Goal: Task Accomplishment & Management: Manage account settings

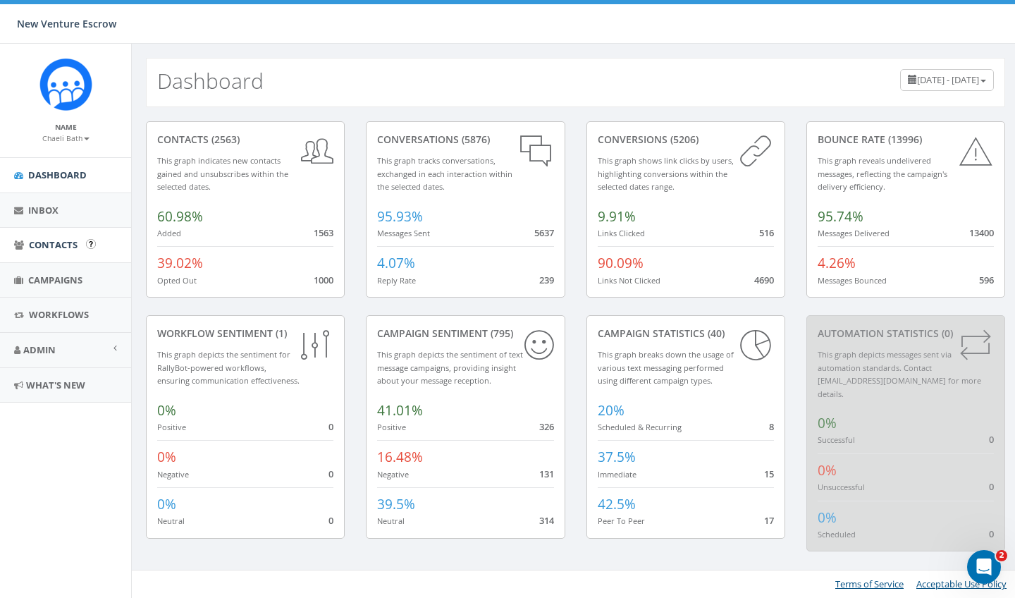
click at [61, 254] on link "Contacts" at bounding box center [65, 245] width 131 height 35
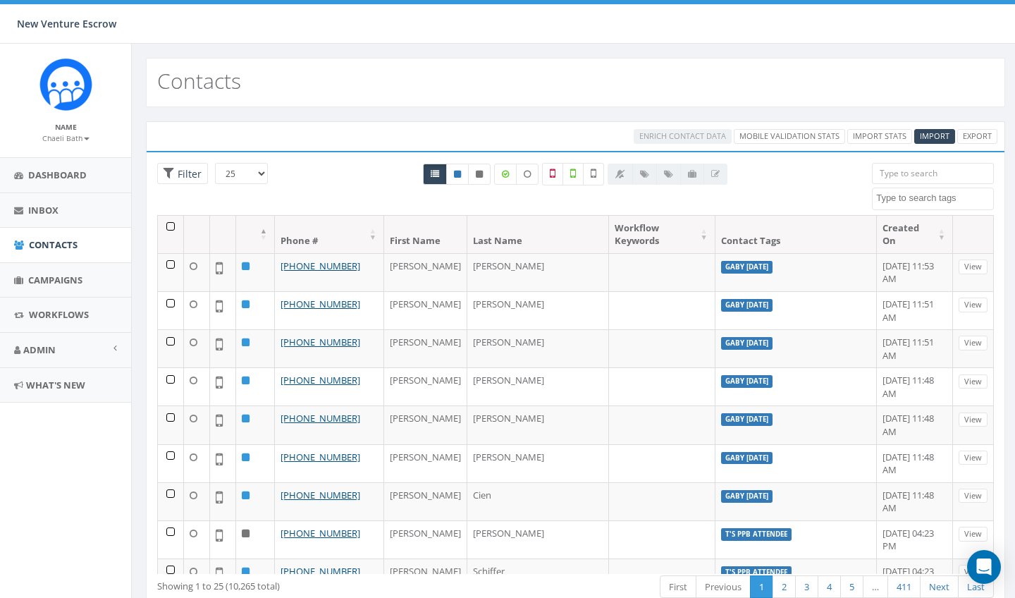
select select
click at [892, 197] on textarea "Search" at bounding box center [935, 198] width 117 height 13
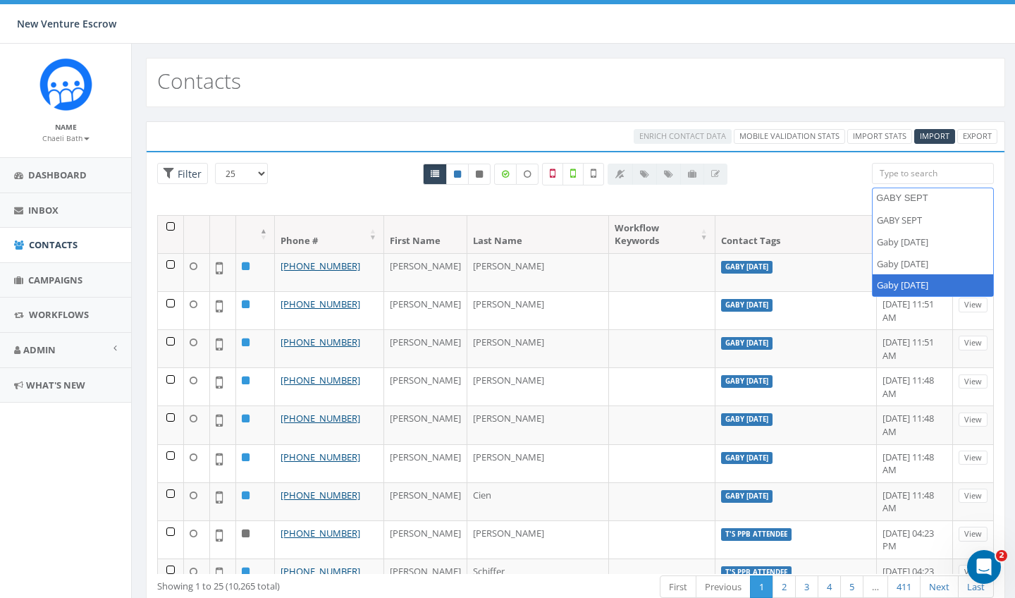
type textarea "GABY SEPT"
select select "Gaby Sept 8 2025"
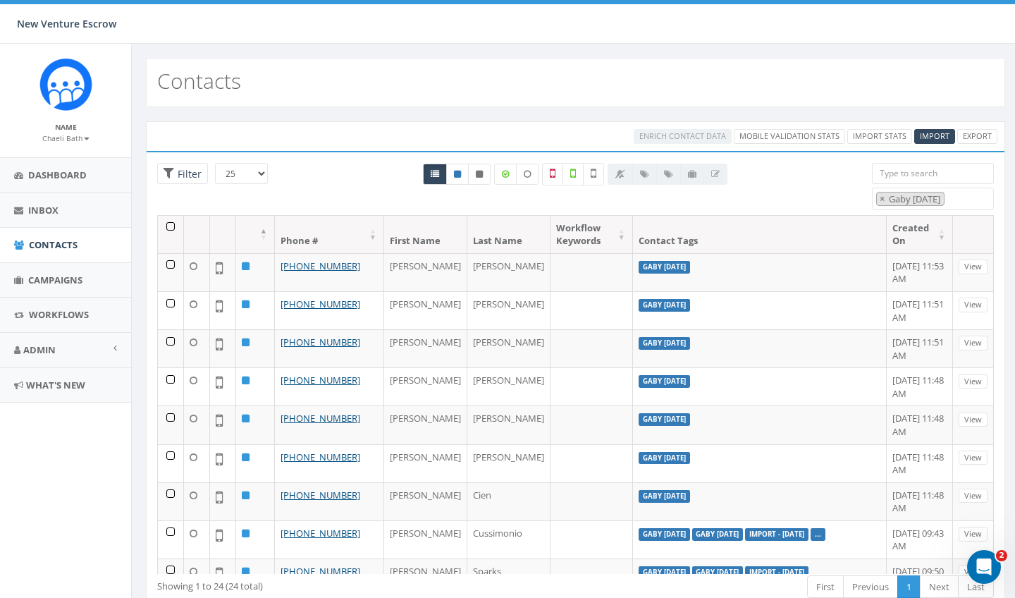
click at [170, 228] on th at bounding box center [171, 234] width 26 height 37
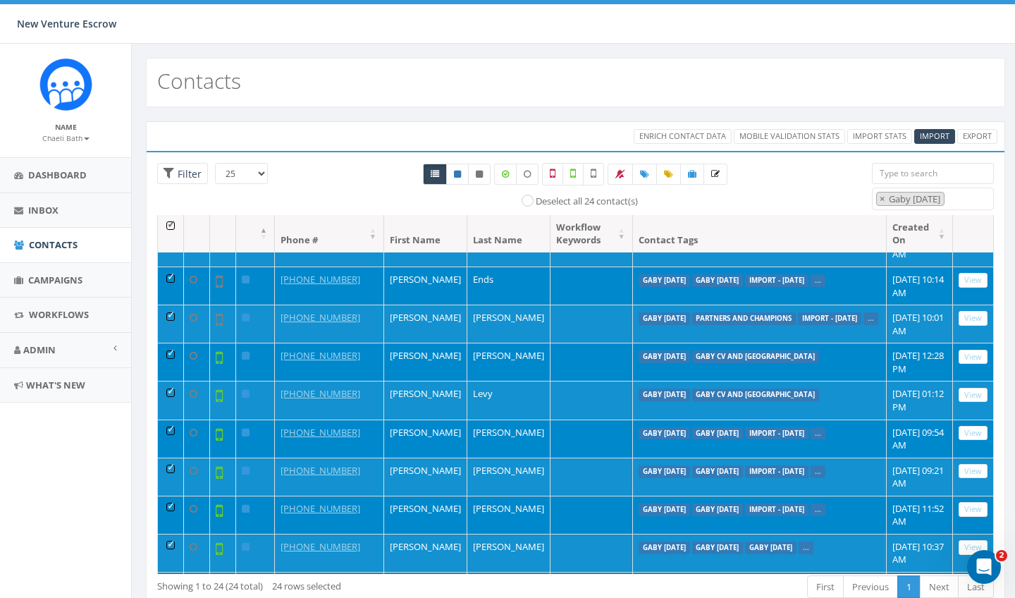
scroll to position [336, 0]
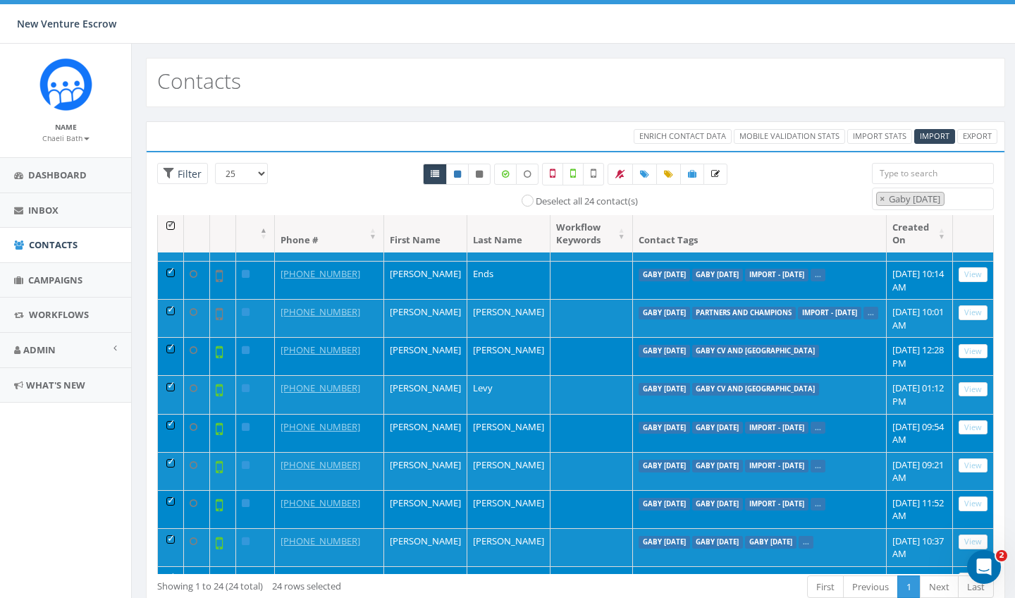
click at [169, 337] on td at bounding box center [171, 356] width 26 height 38
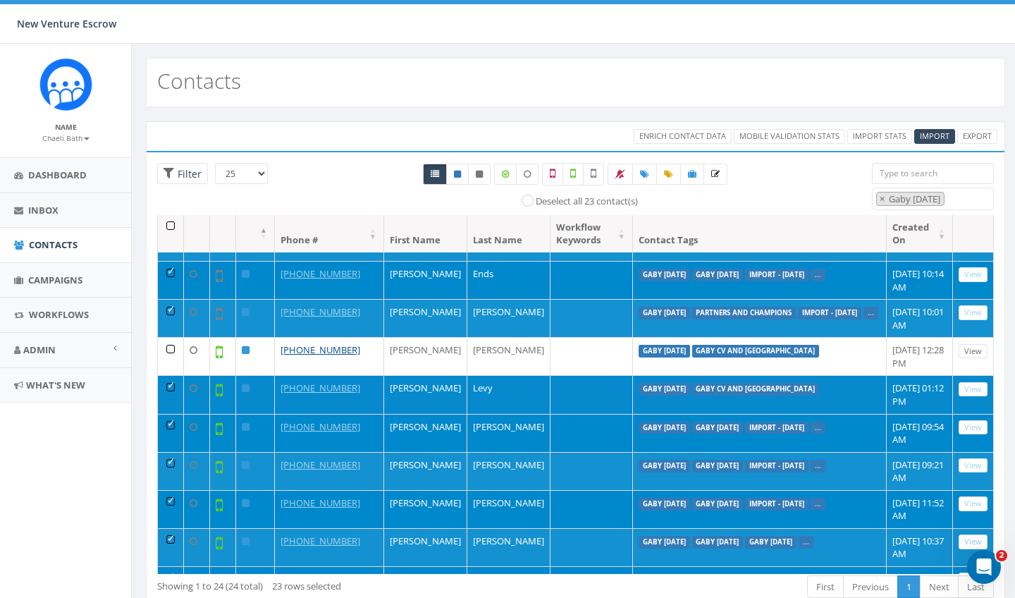
click at [166, 385] on td at bounding box center [171, 394] width 26 height 38
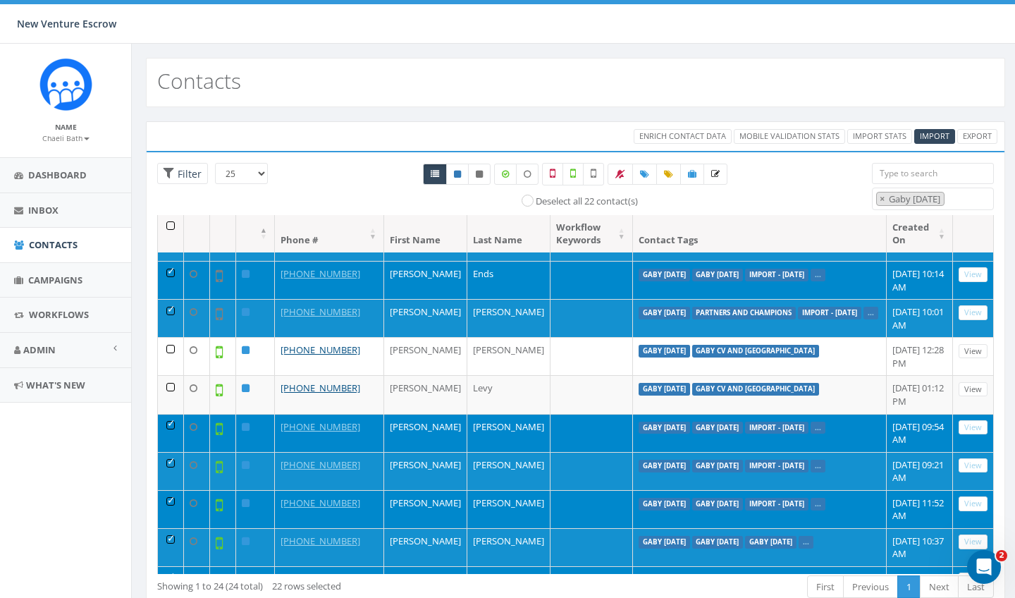
click at [169, 417] on td at bounding box center [171, 433] width 26 height 38
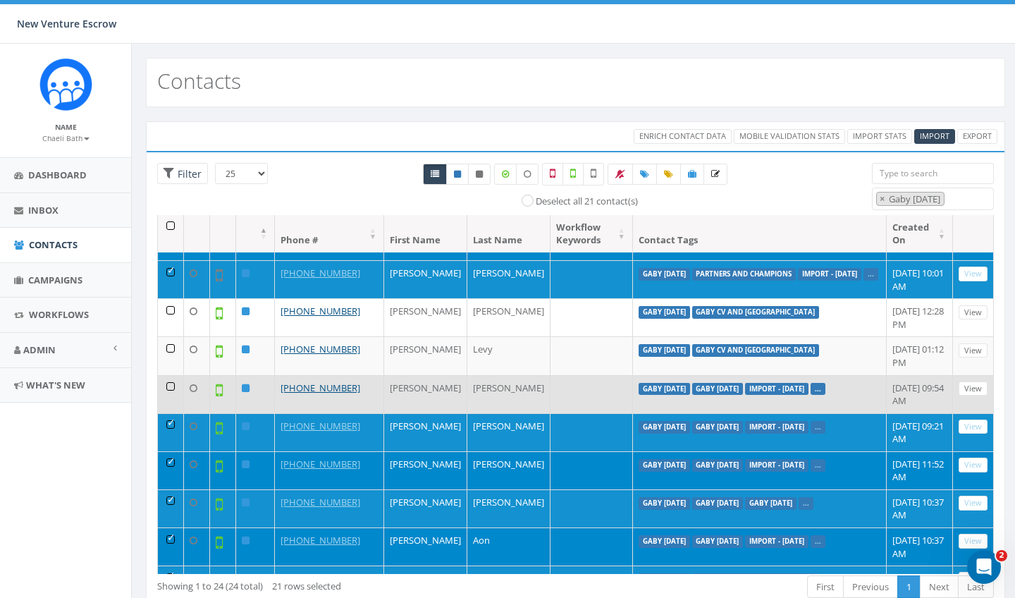
scroll to position [376, 0]
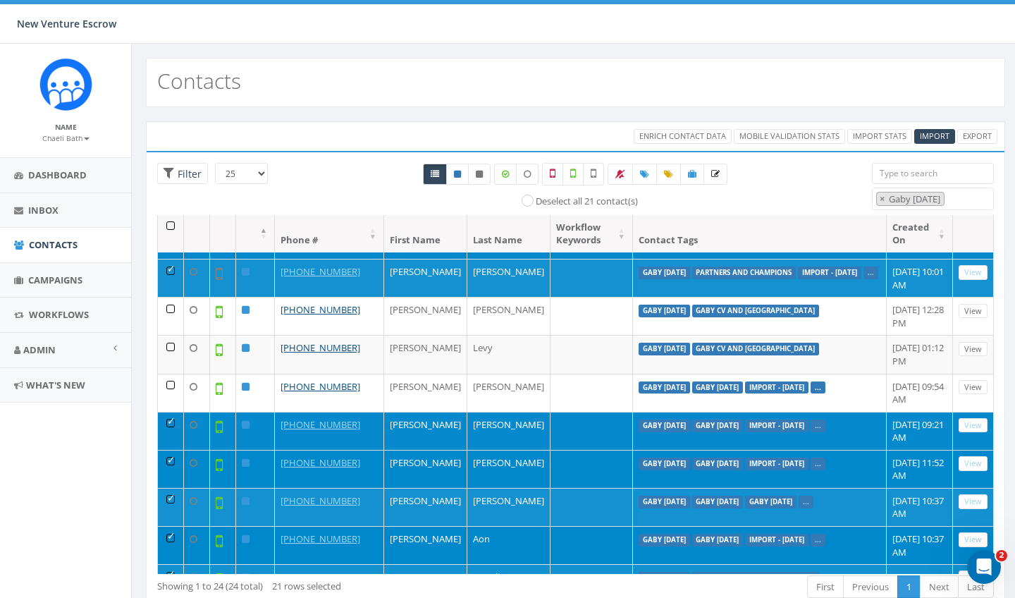
click at [169, 417] on td at bounding box center [171, 431] width 26 height 38
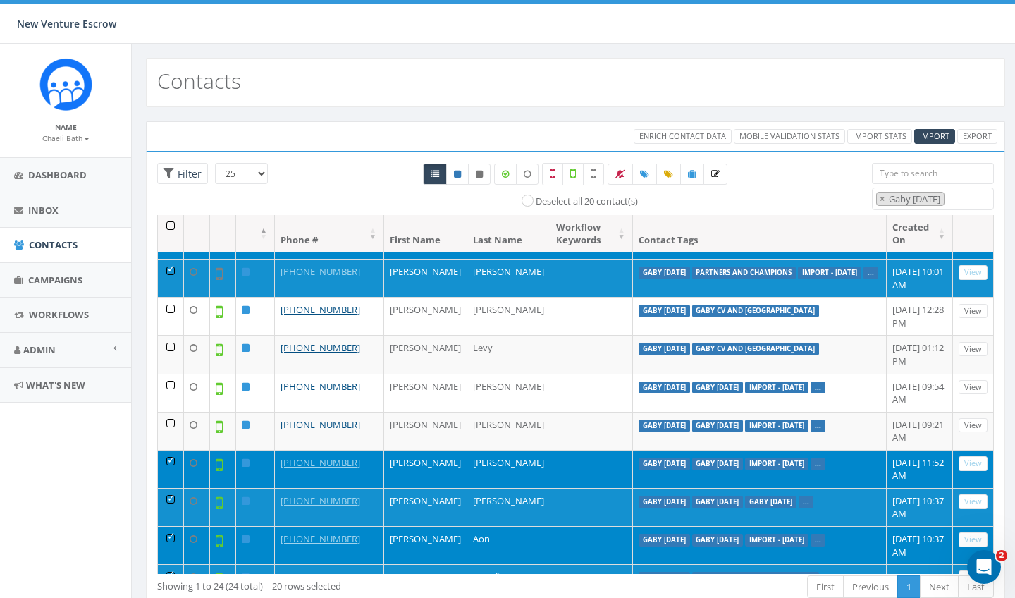
click at [171, 451] on td at bounding box center [171, 469] width 26 height 38
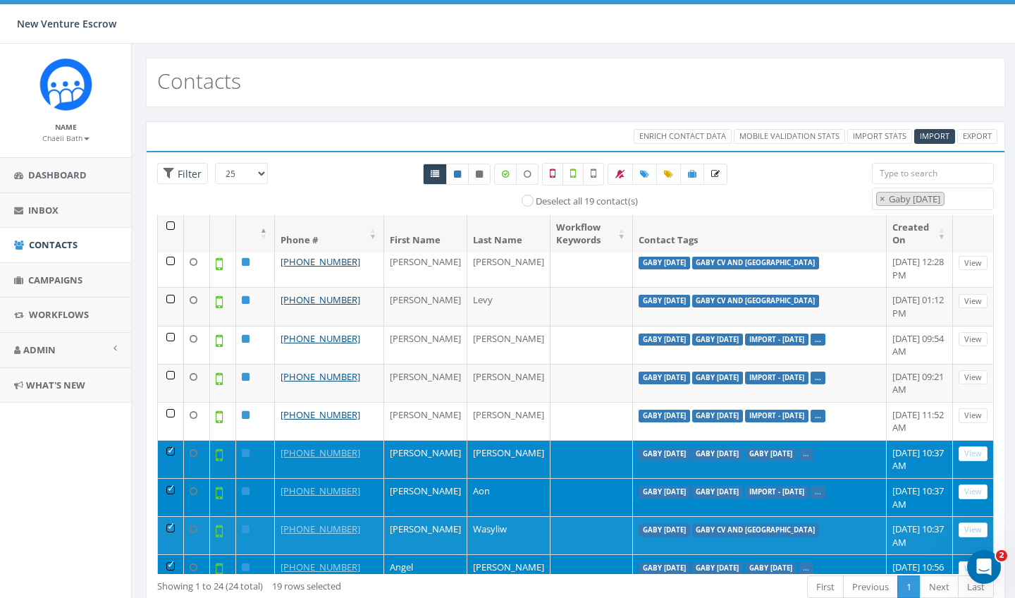
click at [171, 446] on td at bounding box center [171, 459] width 26 height 38
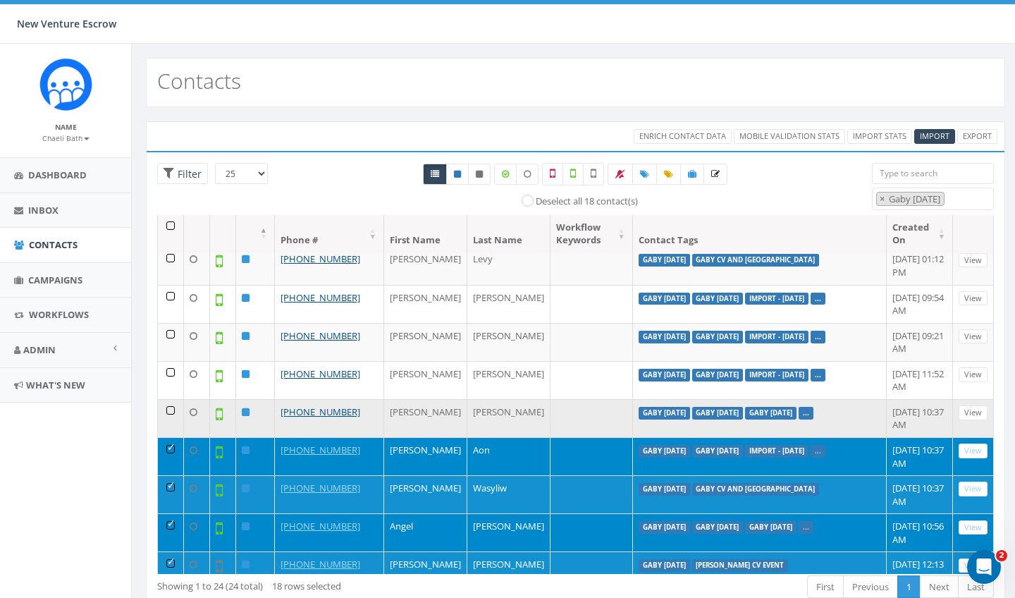
scroll to position [470, 0]
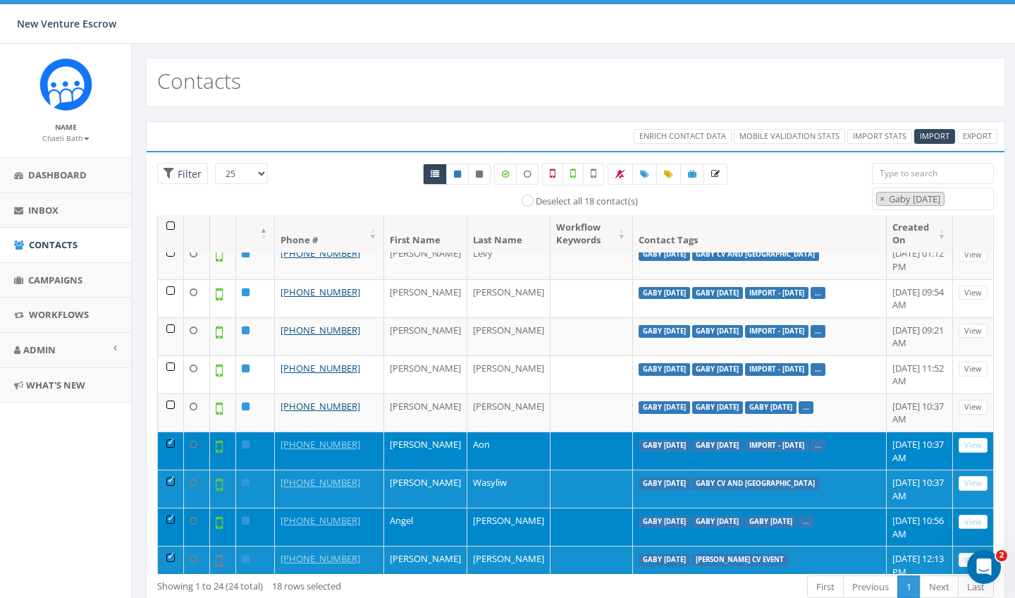
click at [171, 434] on td at bounding box center [171, 451] width 26 height 38
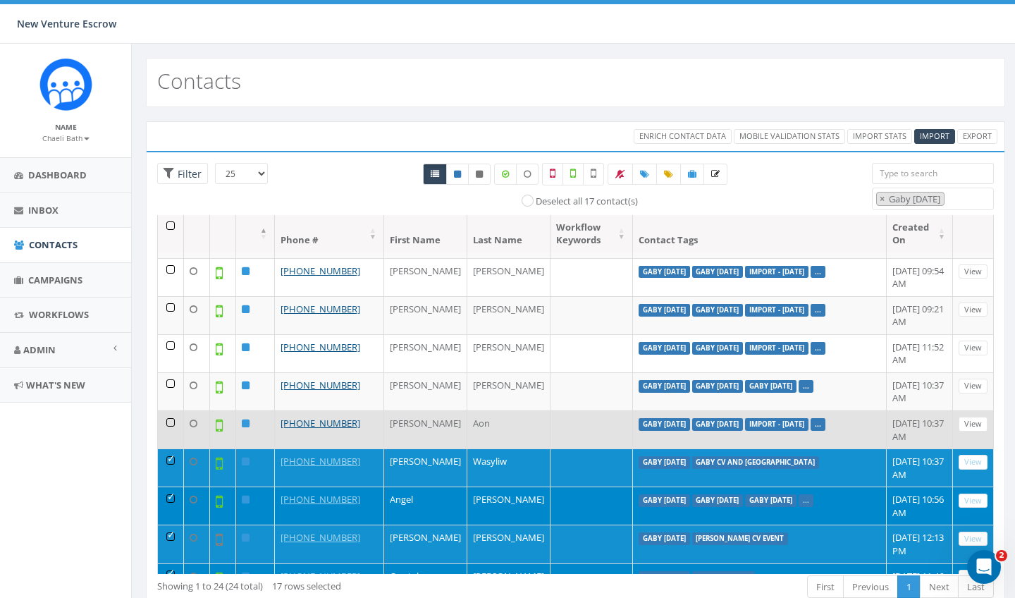
scroll to position [520, 0]
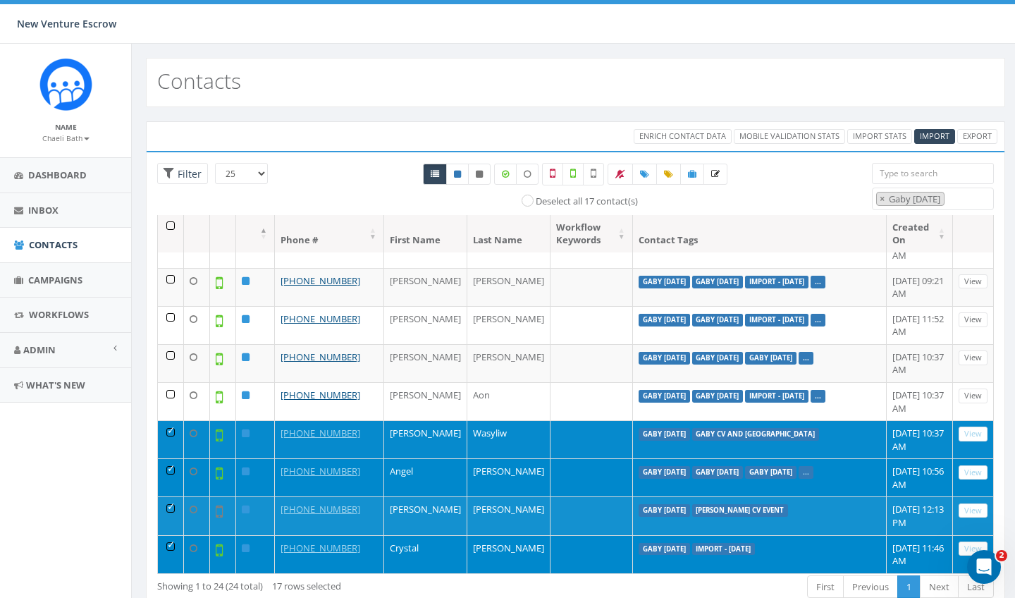
click at [171, 420] on td at bounding box center [171, 439] width 26 height 38
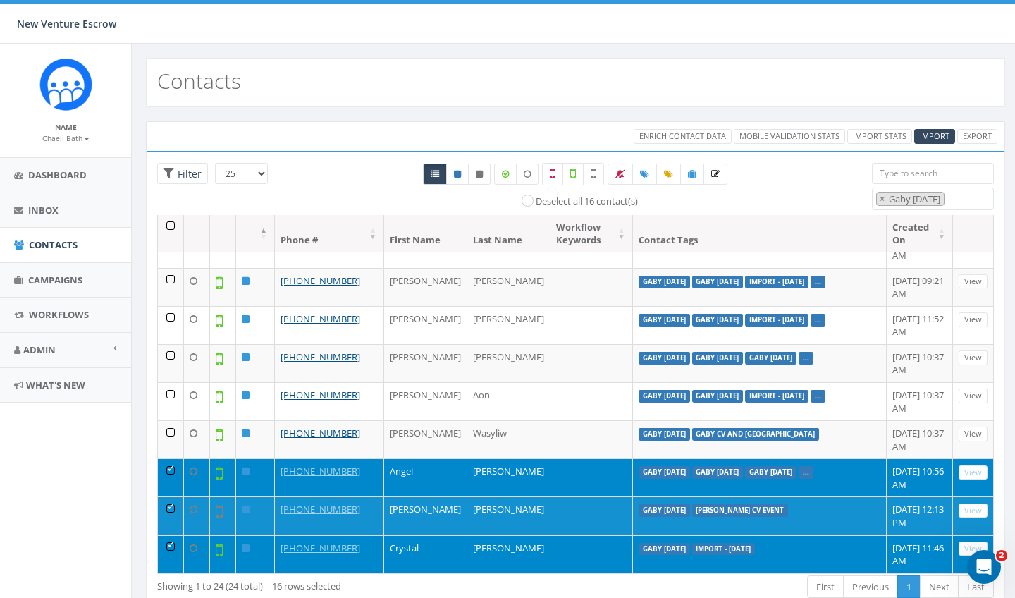
click at [172, 458] on td at bounding box center [171, 477] width 26 height 38
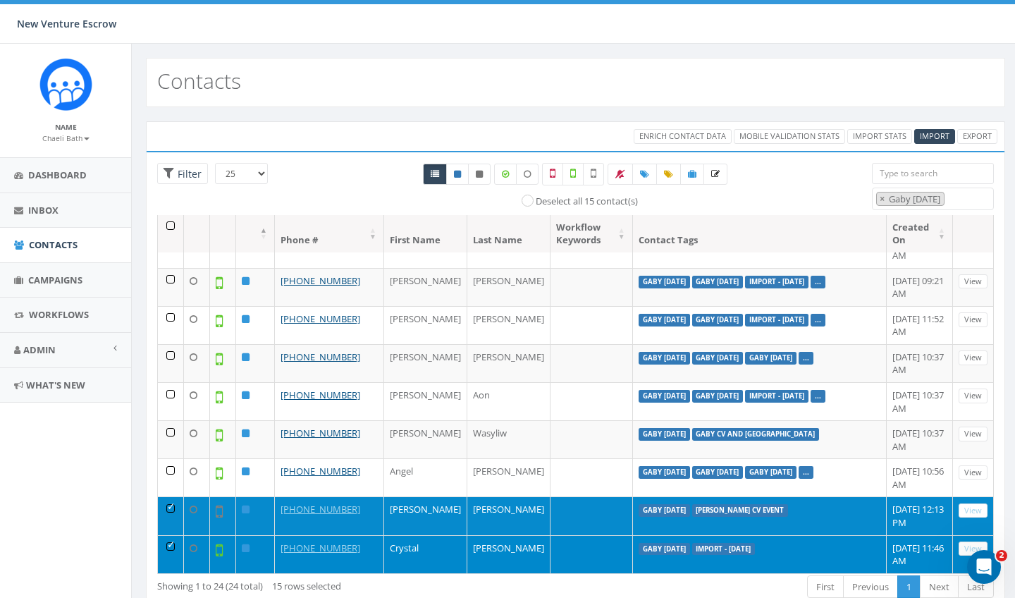
click at [170, 499] on td at bounding box center [171, 515] width 26 height 38
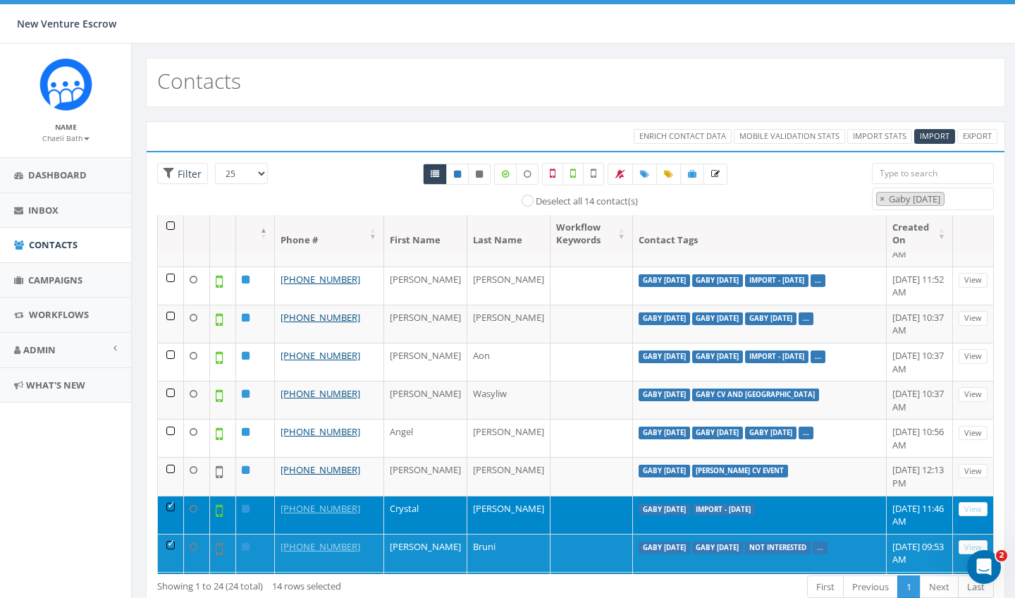
click at [170, 496] on td at bounding box center [171, 515] width 26 height 38
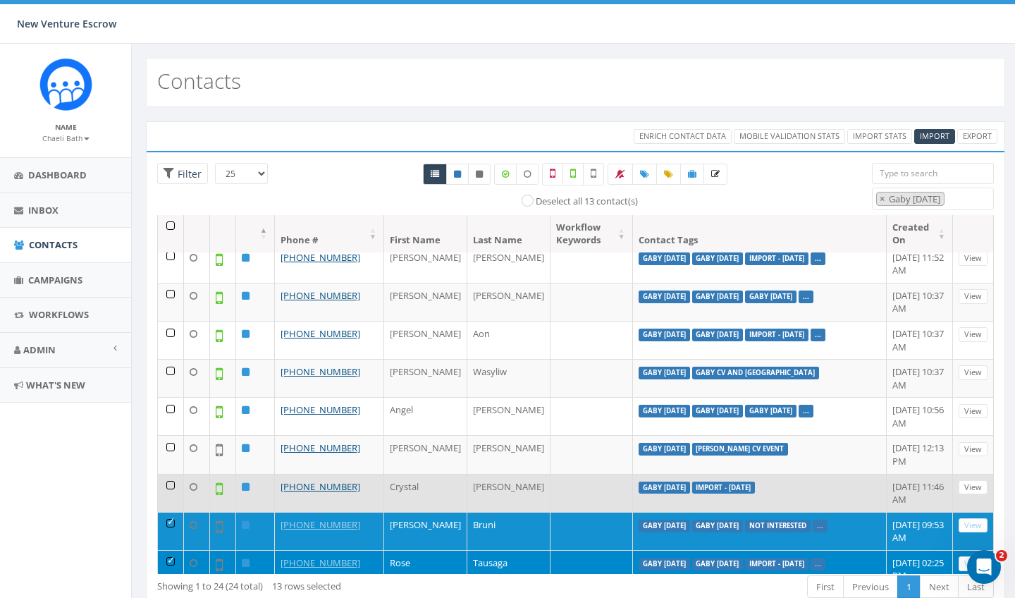
click at [170, 512] on td at bounding box center [171, 531] width 26 height 38
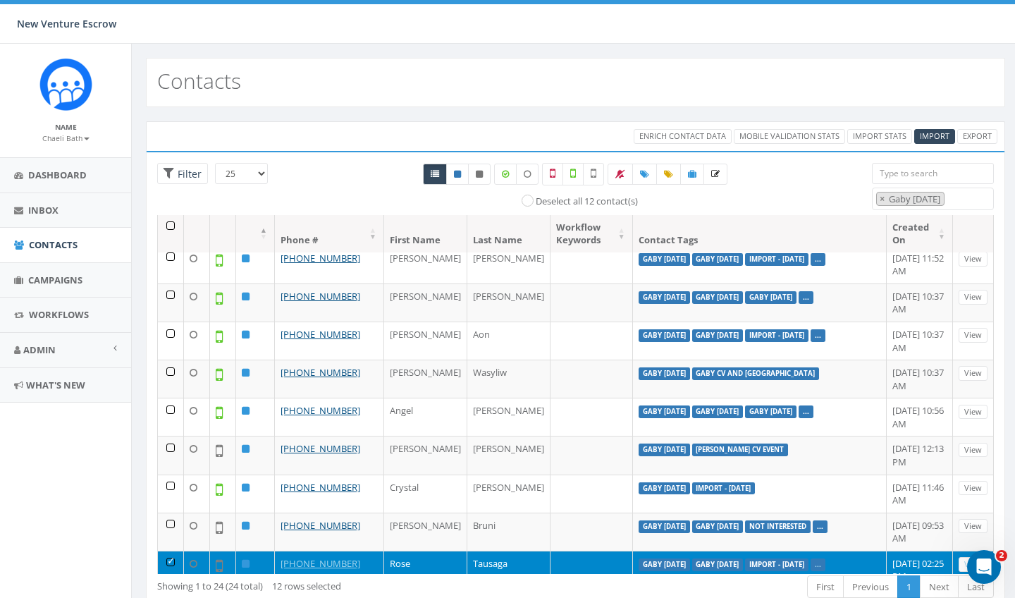
click at [171, 551] on td at bounding box center [171, 570] width 26 height 38
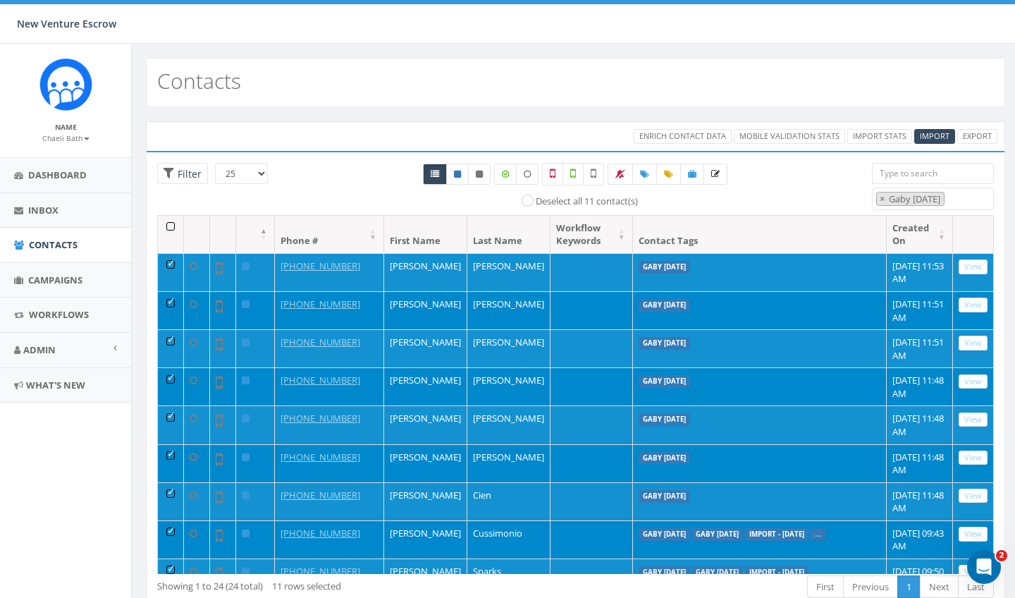
scroll to position [0, 0]
click at [659, 135] on span "Enrich Contact Data" at bounding box center [683, 135] width 87 height 11
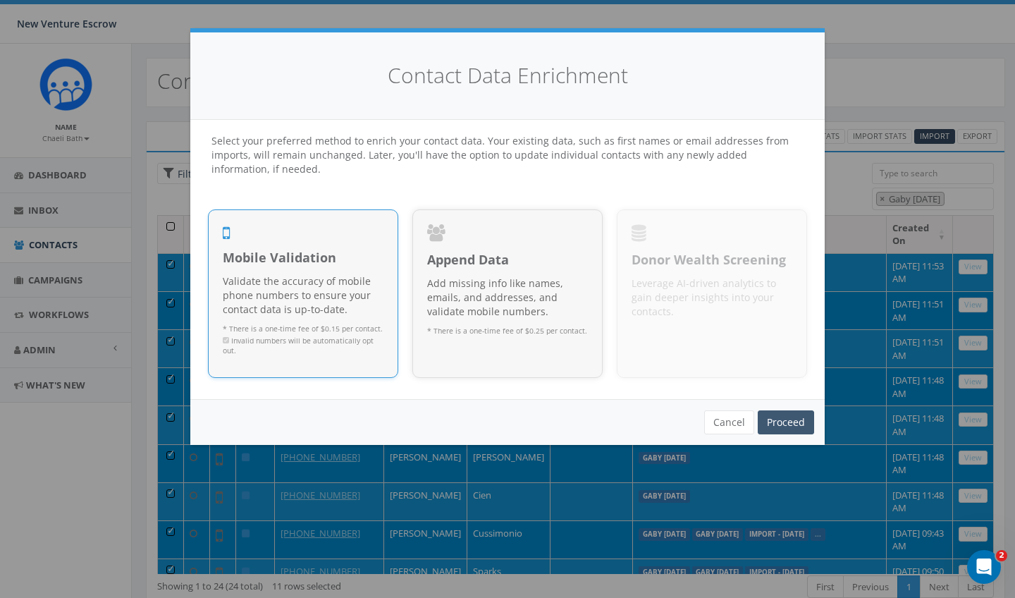
click at [774, 417] on link "Proceed" at bounding box center [786, 422] width 56 height 24
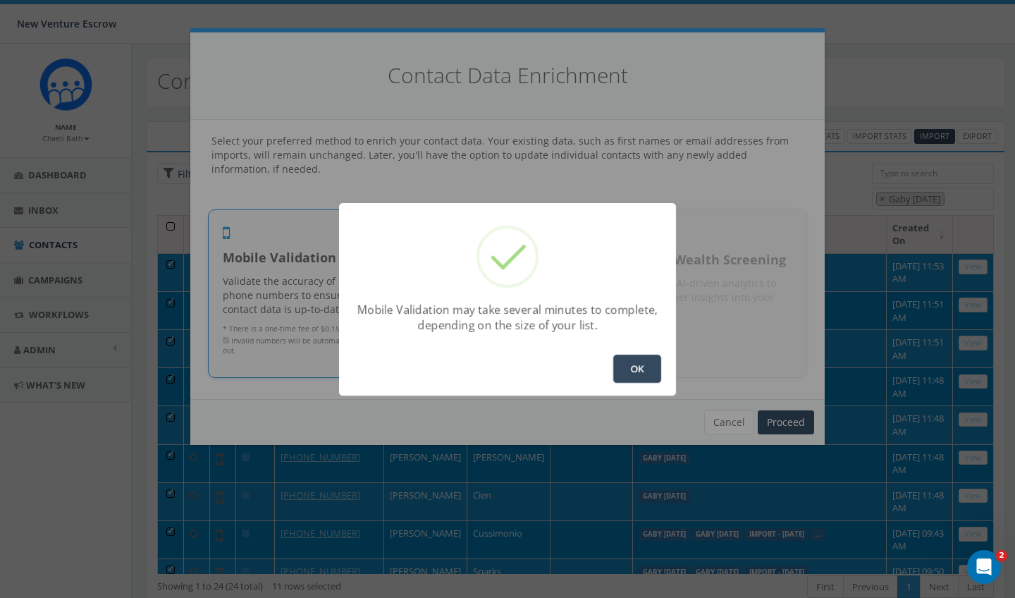
click at [639, 373] on button "OK" at bounding box center [638, 369] width 48 height 28
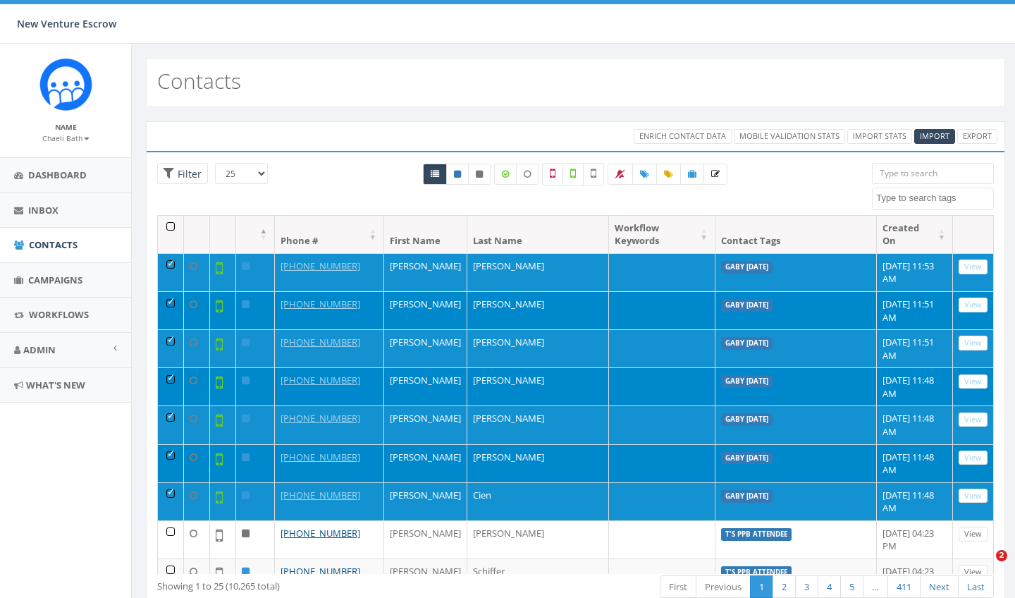
select select
click at [396, 192] on div "All 7 contact(s) on current page All 10265 contact(s) filtered" at bounding box center [576, 189] width 572 height 52
click at [44, 281] on span "Campaigns" at bounding box center [55, 280] width 54 height 13
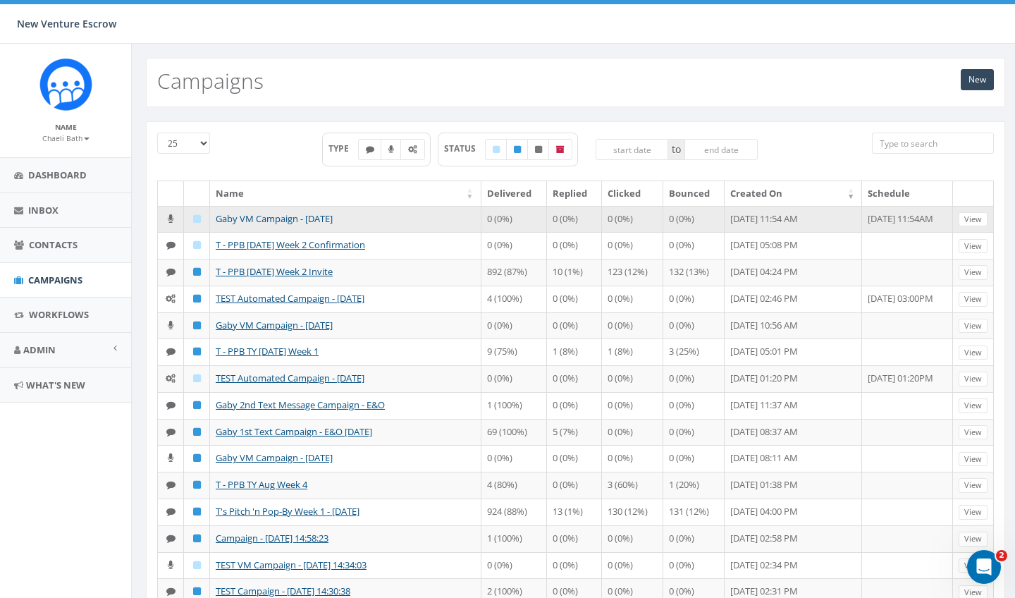
click at [279, 221] on link "Gaby VM Campaign - [DATE]" at bounding box center [274, 218] width 117 height 13
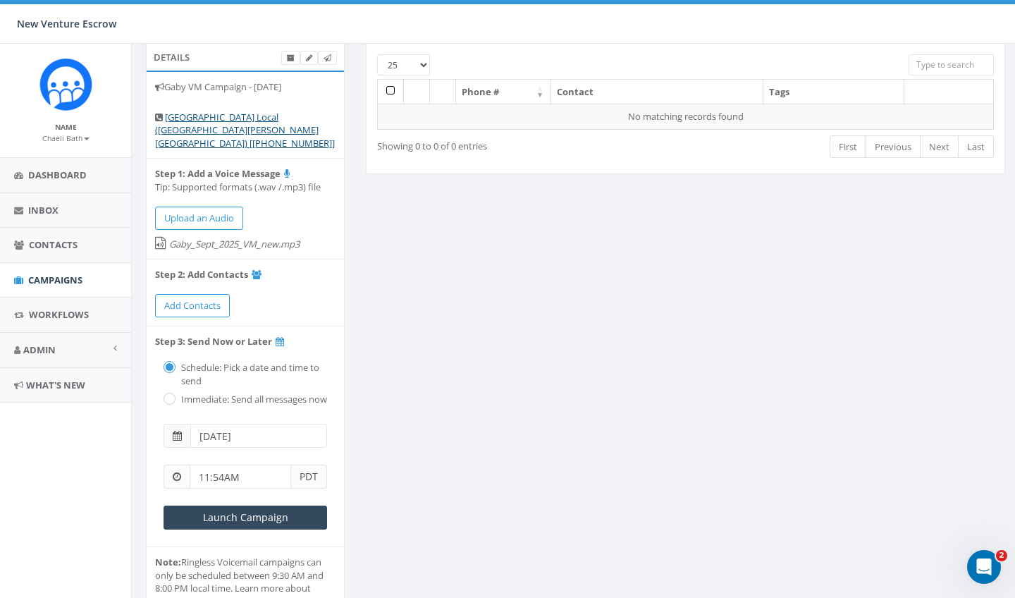
scroll to position [48, 0]
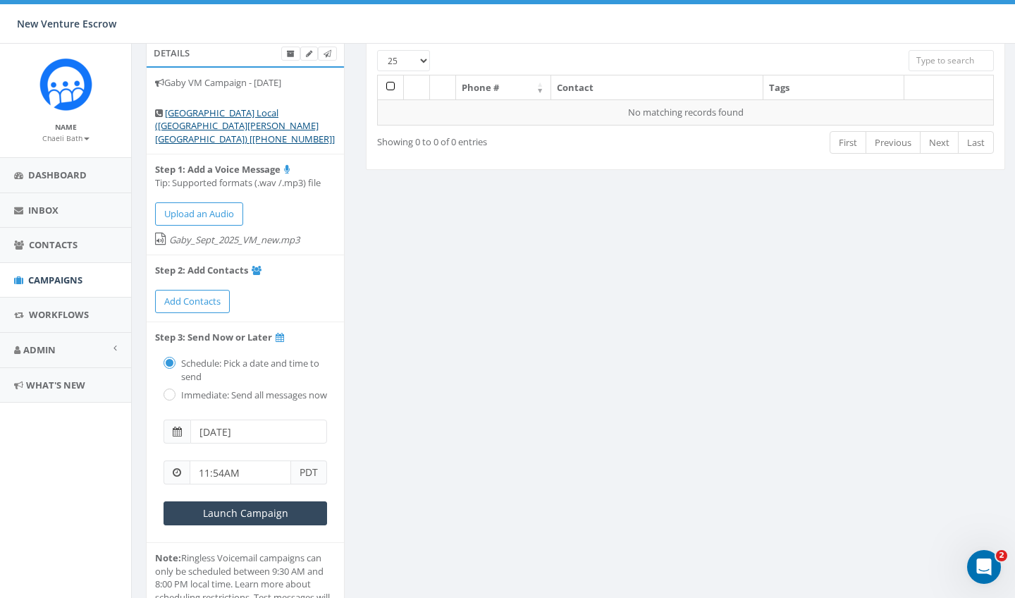
click at [226, 460] on input "11:54AM" at bounding box center [241, 472] width 102 height 24
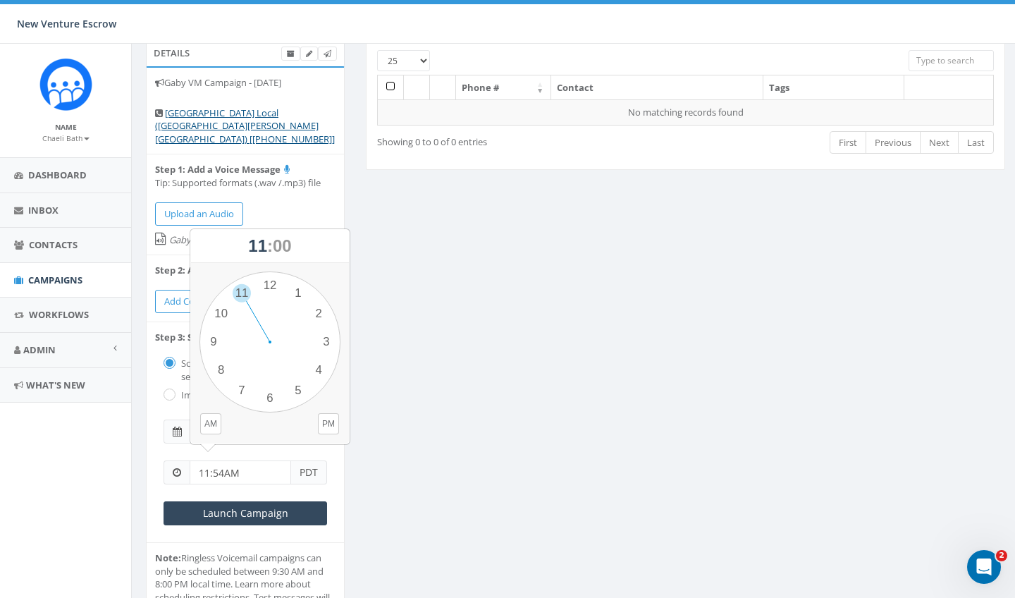
click at [205, 460] on input "11:54AM" at bounding box center [241, 472] width 102 height 24
click at [325, 425] on button "PM" at bounding box center [328, 423] width 21 height 21
click at [319, 374] on div "1 2 3 4 5 6 7 8 9 10 11 12 00 05 10 15 20 25 30 35 40 45 50 55" at bounding box center [270, 342] width 141 height 141
click at [319, 309] on div "1 2 3 4 5 6 7 8 9 10 11 12 00 05 10 15 20 25 30 35 40 45 50 55" at bounding box center [270, 342] width 141 height 141
type input "04:10PM"
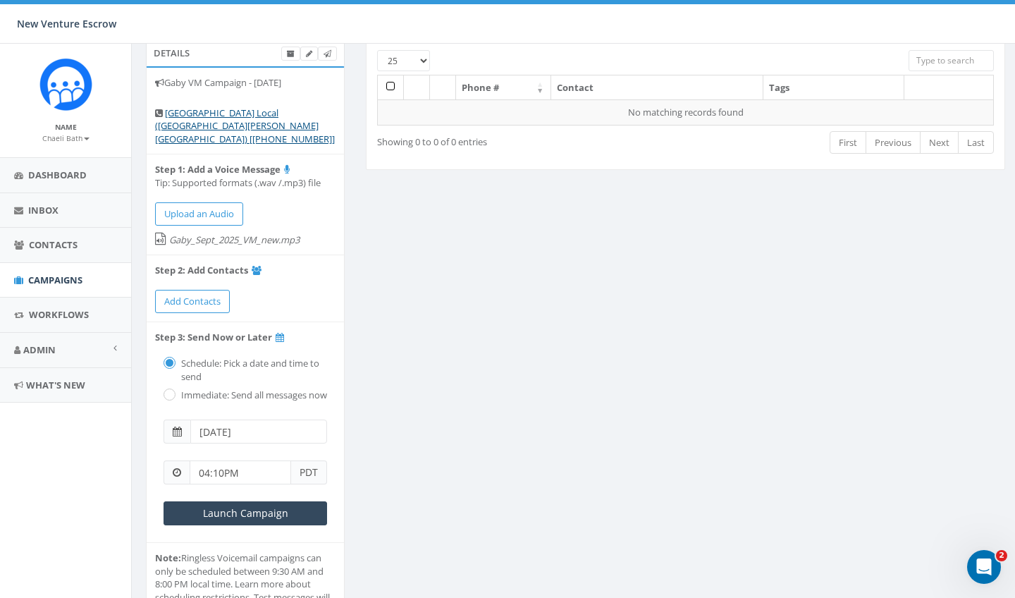
click at [288, 428] on input "2025-09-09" at bounding box center [258, 432] width 137 height 24
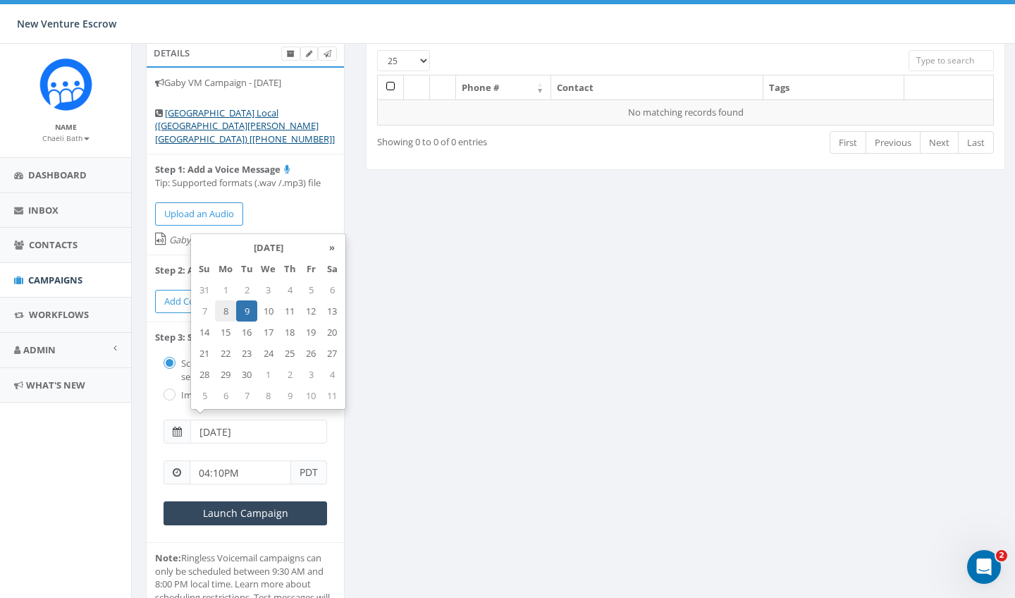
click at [233, 310] on td "8" at bounding box center [225, 310] width 21 height 21
type input "[DATE]"
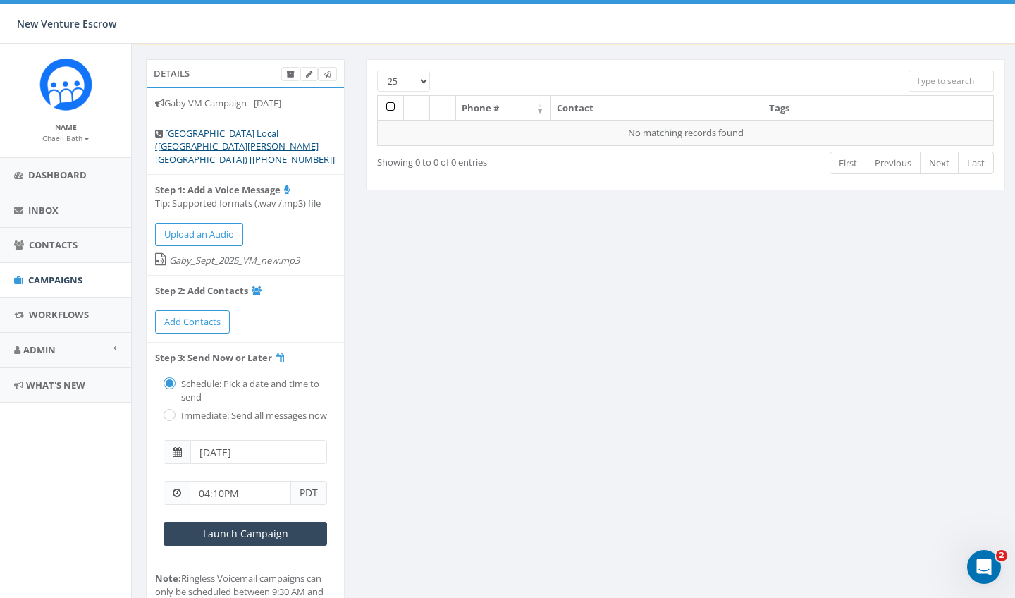
scroll to position [32, 0]
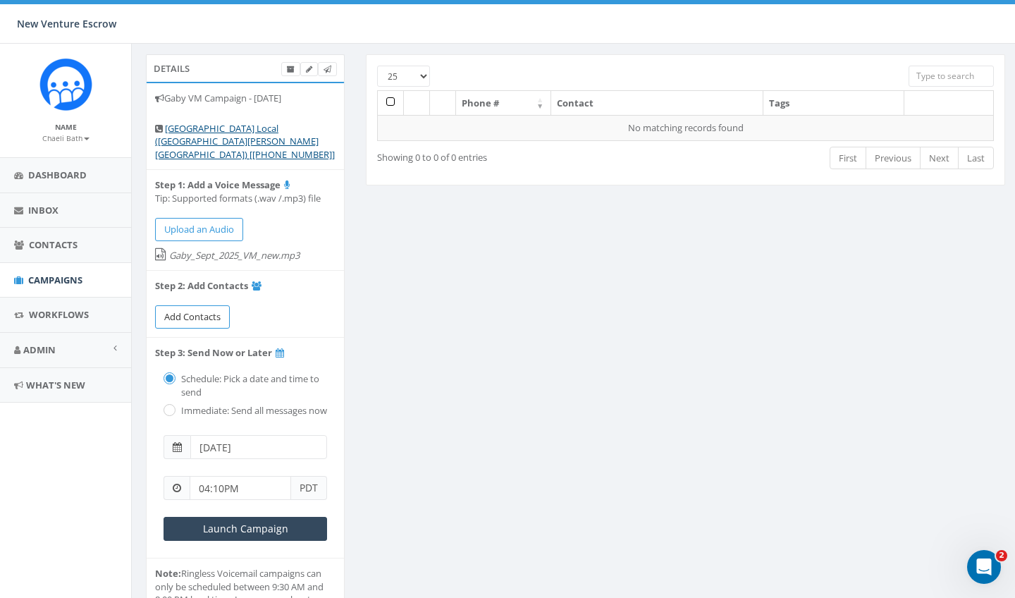
click at [196, 310] on span "Add Contacts" at bounding box center [192, 316] width 56 height 13
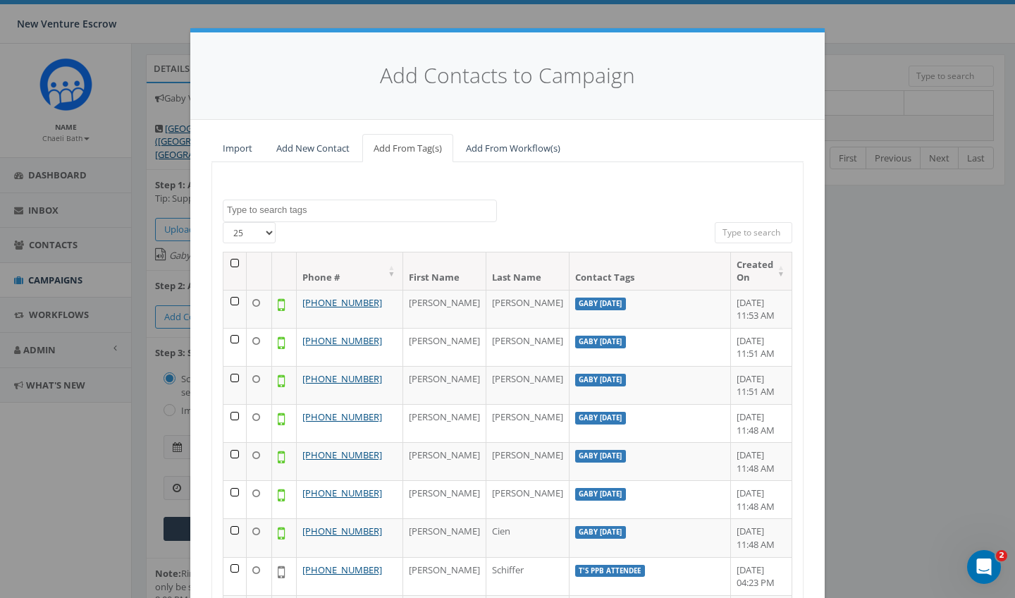
click at [336, 207] on textarea "Search" at bounding box center [361, 210] width 269 height 13
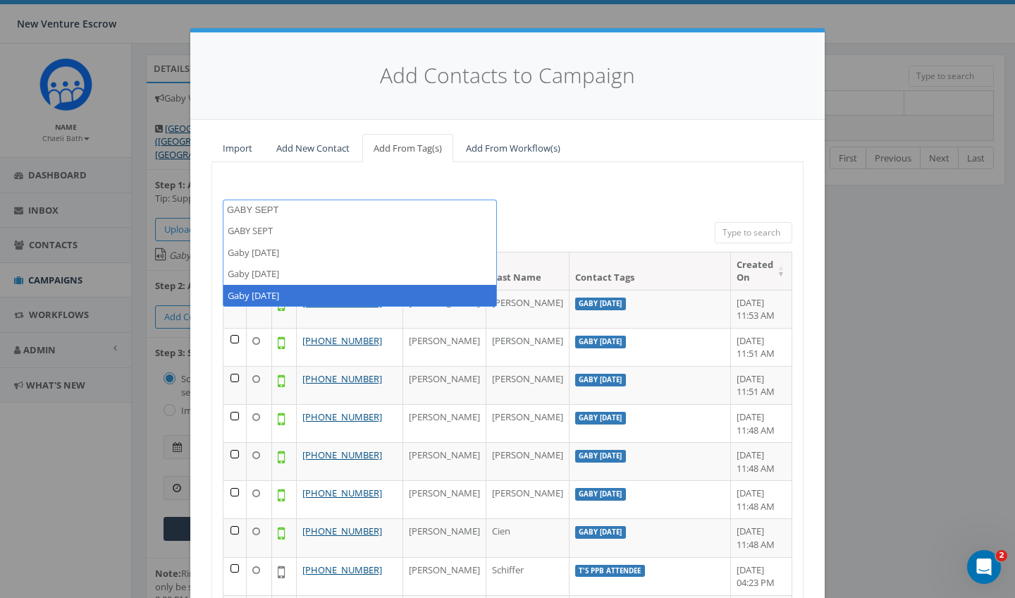
type textarea "GABY SEPT"
select select "Gaby [DATE]"
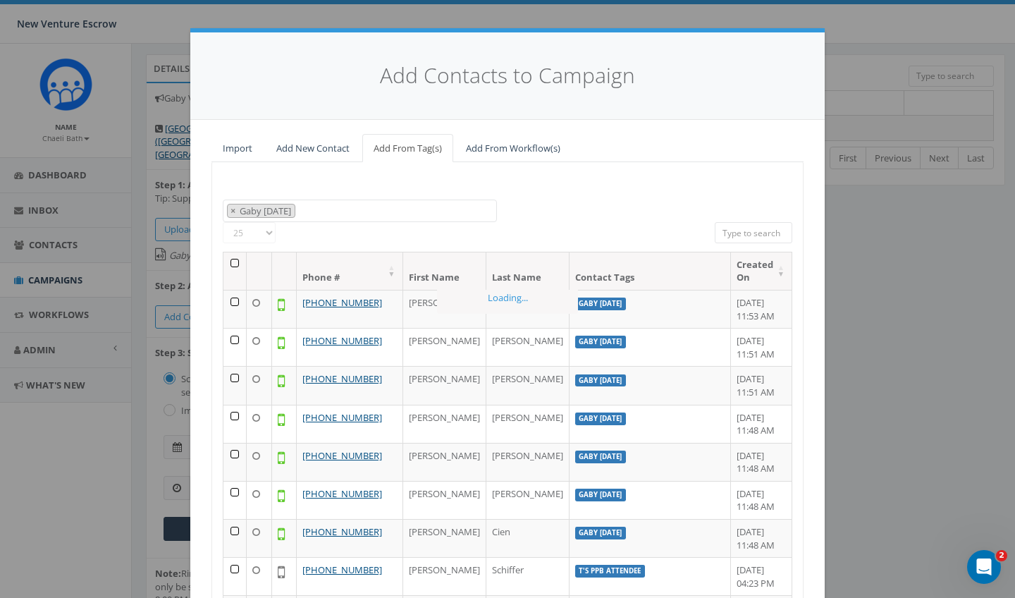
scroll to position [660, 0]
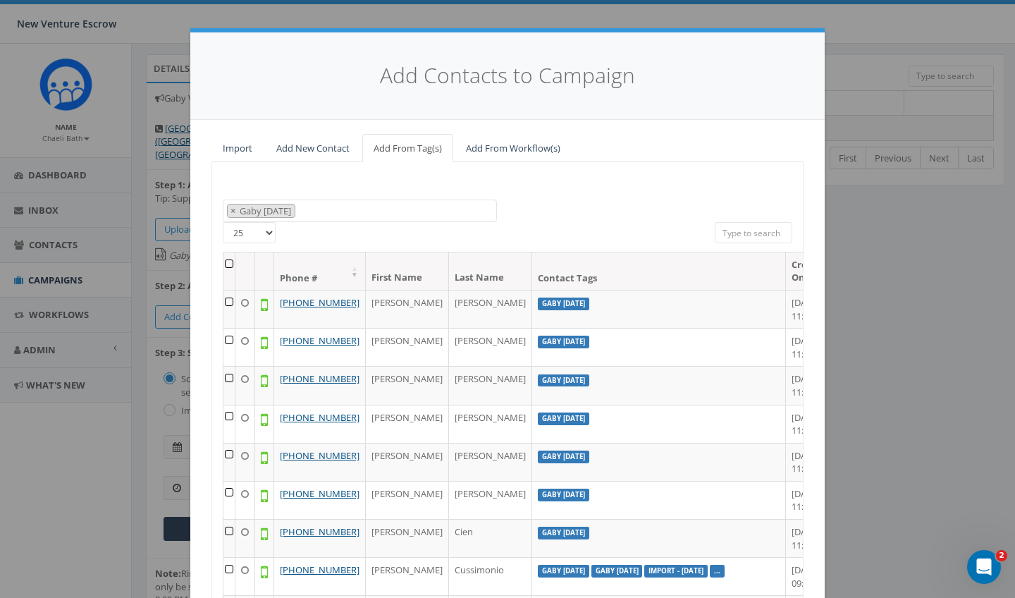
click at [231, 260] on th at bounding box center [230, 270] width 12 height 37
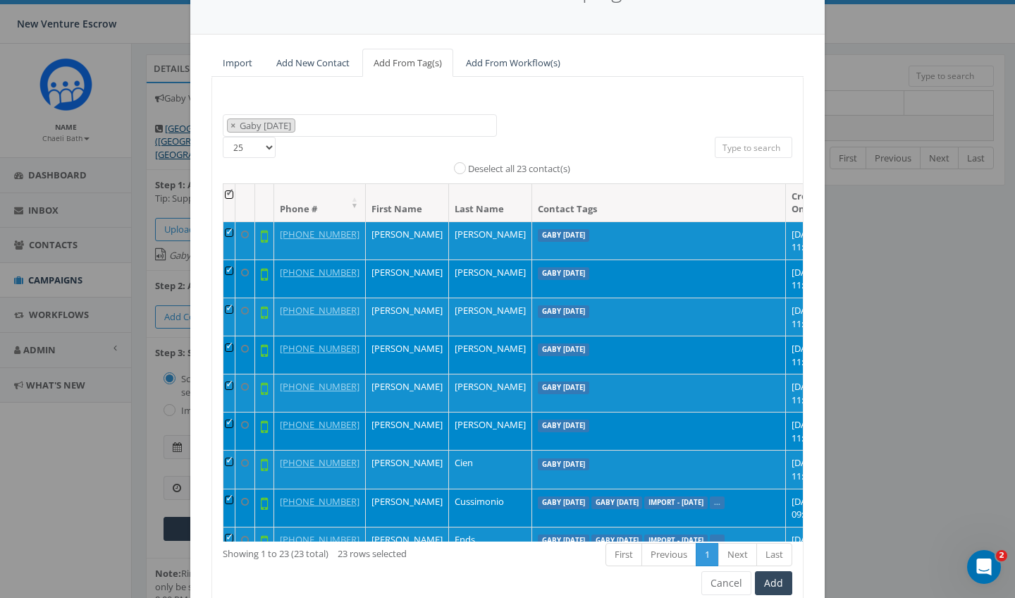
scroll to position [108, 0]
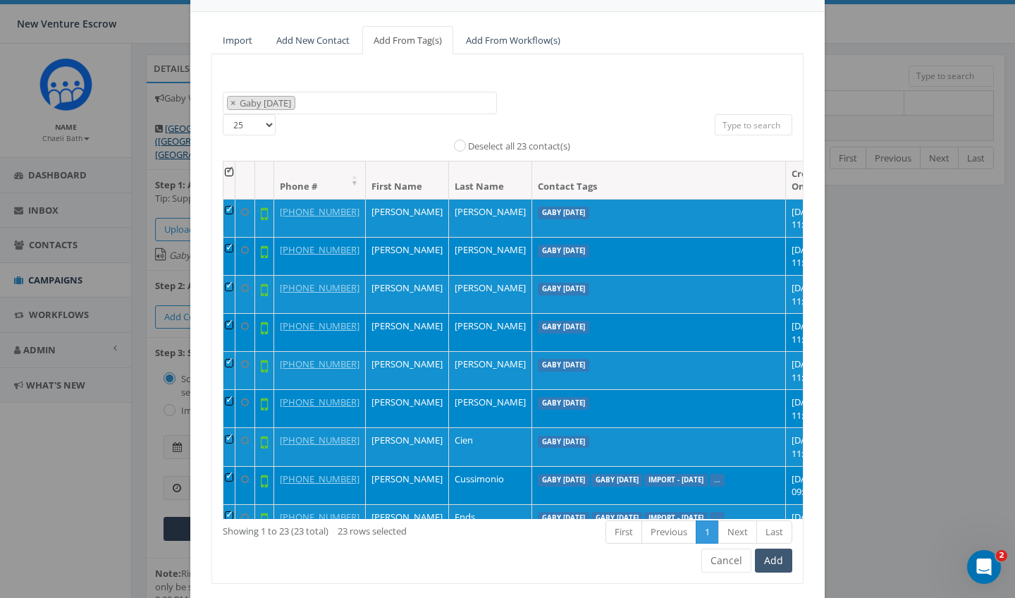
click at [783, 555] on button "Add" at bounding box center [773, 561] width 37 height 24
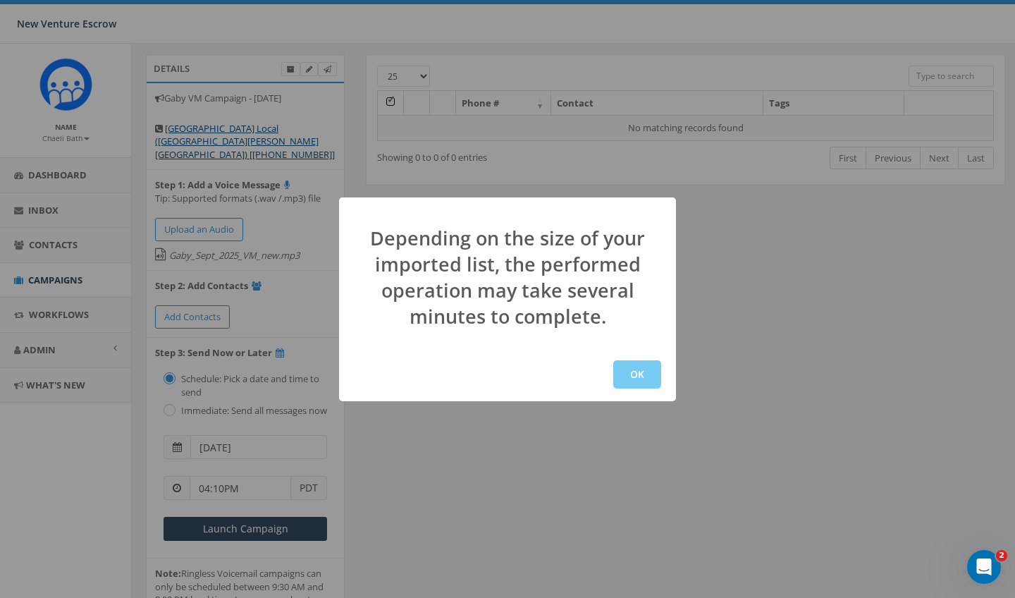
click at [641, 381] on button "OK" at bounding box center [638, 374] width 48 height 28
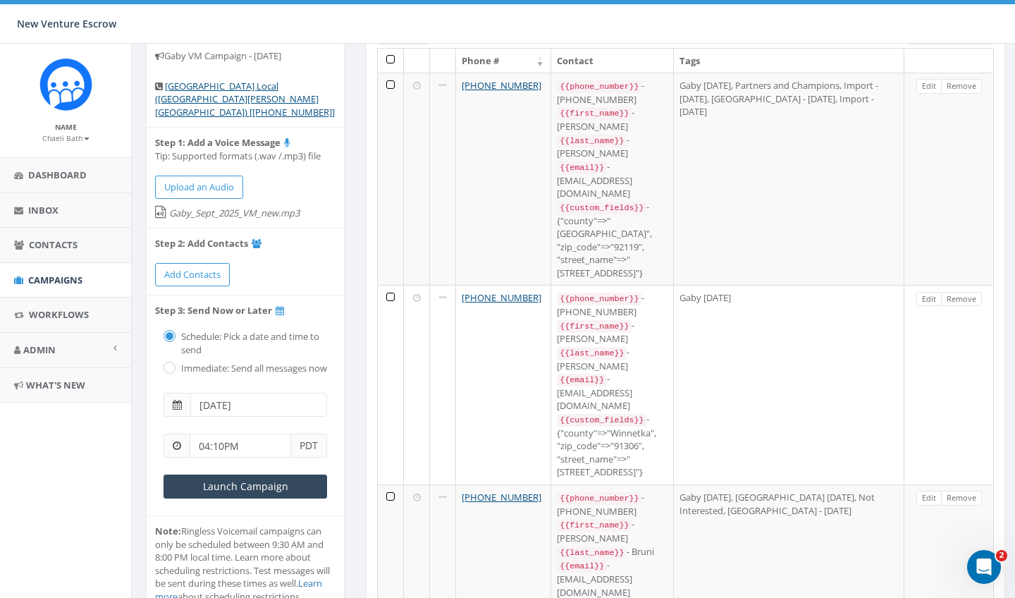
scroll to position [76, 0]
click at [257, 477] on input "Launch Campaign" at bounding box center [246, 485] width 164 height 24
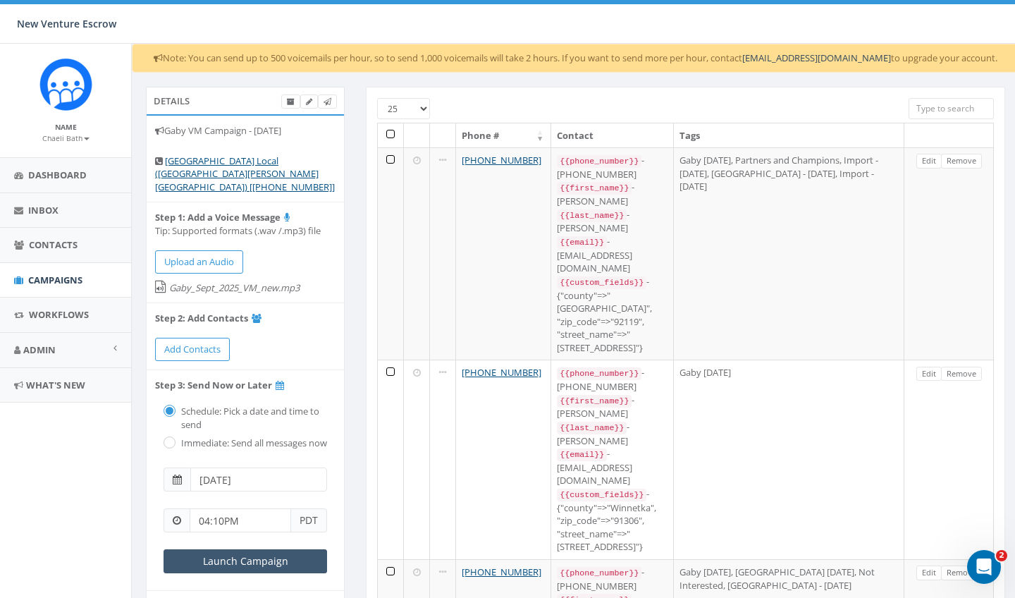
click at [219, 552] on input "Launch Campaign" at bounding box center [246, 561] width 164 height 24
click at [49, 274] on span "Campaigns" at bounding box center [55, 280] width 54 height 13
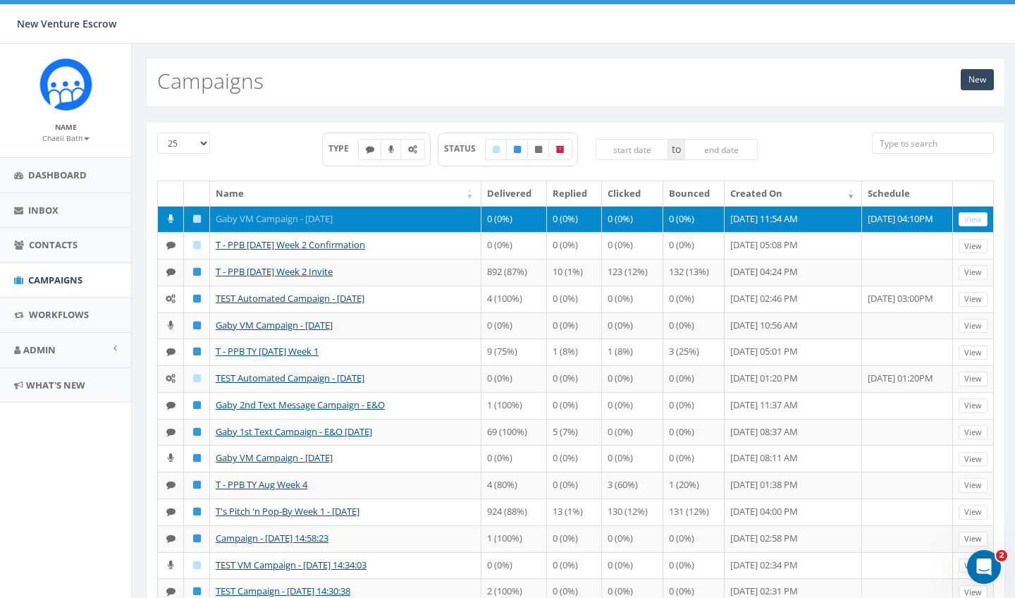
click at [245, 215] on link "Gaby VM Campaign - [DATE]" at bounding box center [274, 218] width 117 height 13
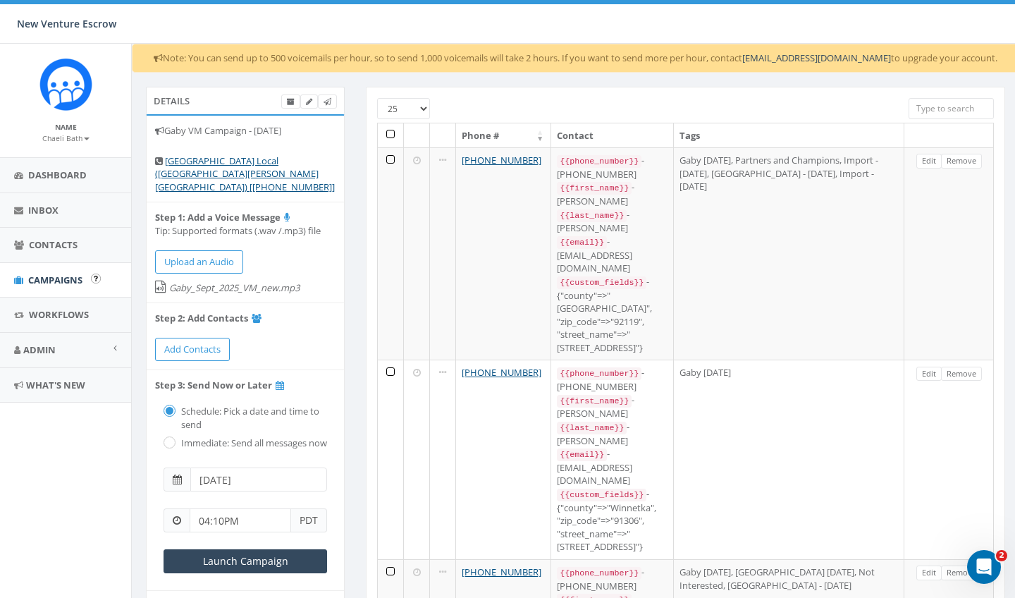
click at [53, 279] on span "Campaigns" at bounding box center [55, 280] width 54 height 13
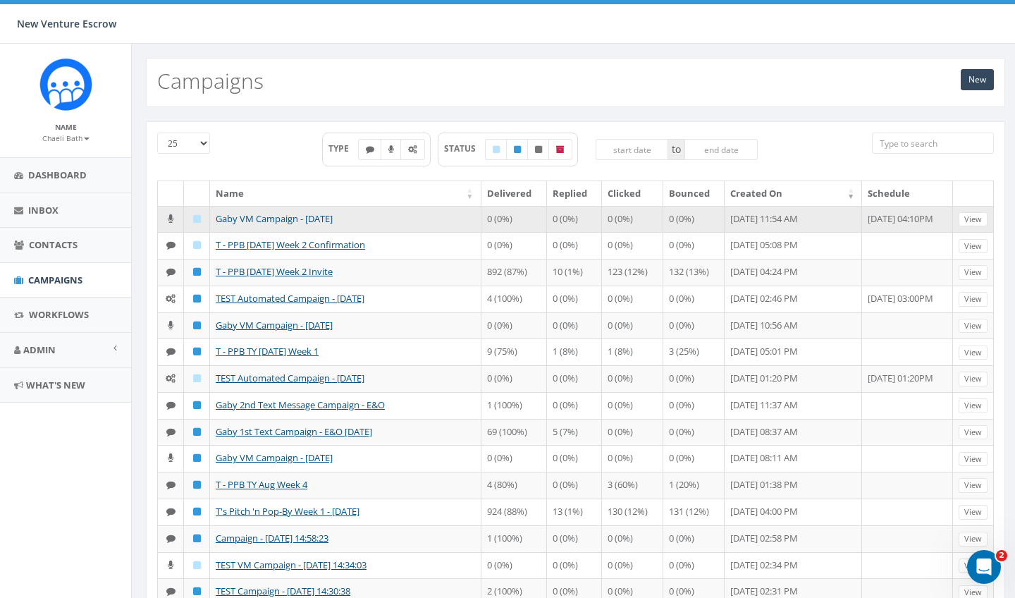
click at [257, 224] on link "Gaby VM Campaign - [DATE]" at bounding box center [274, 218] width 117 height 13
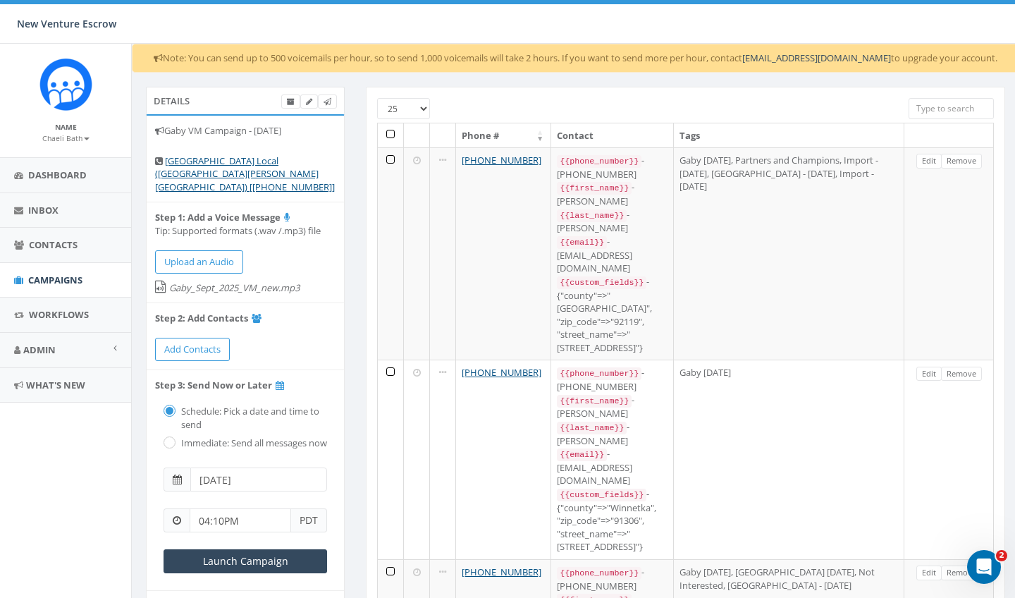
click at [178, 437] on label "Immediate: Send all messages now" at bounding box center [253, 444] width 150 height 14
click at [167, 439] on input "radio" at bounding box center [168, 443] width 9 height 9
radio input "true"
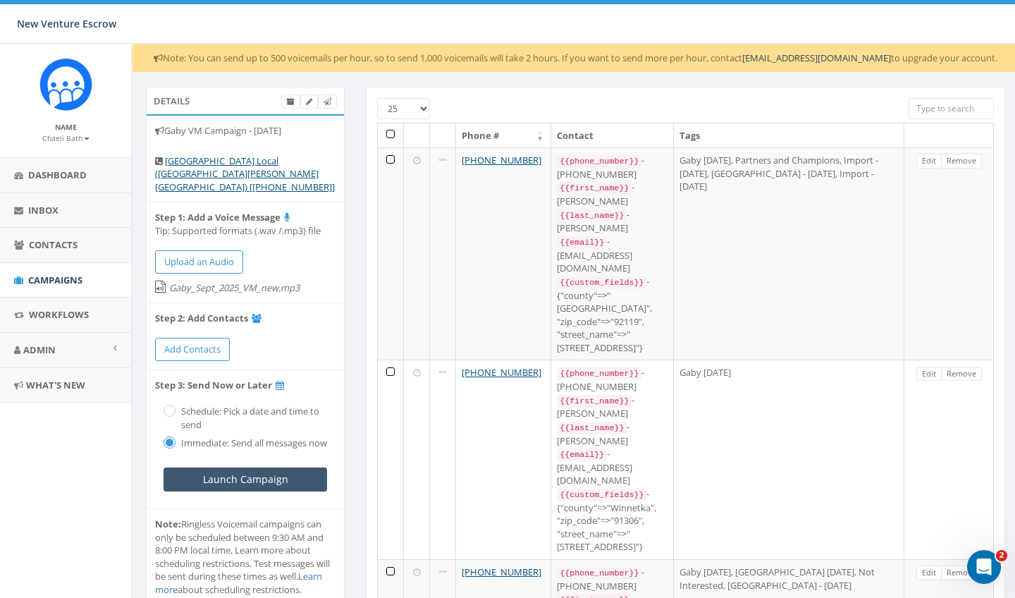
click at [262, 474] on input "Launch Campaign" at bounding box center [246, 480] width 164 height 24
click at [69, 277] on span "Campaigns" at bounding box center [55, 280] width 54 height 13
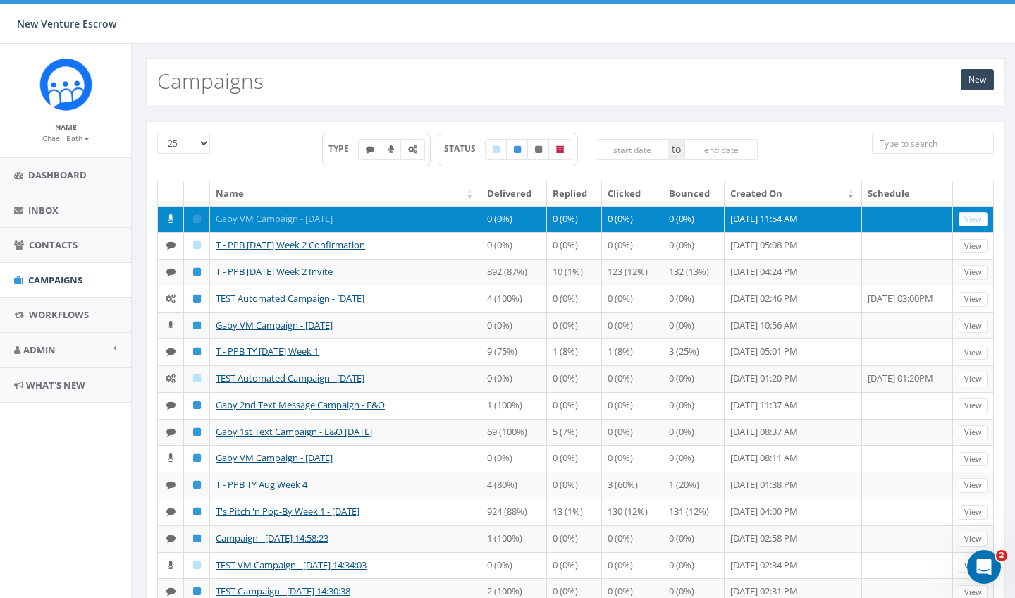
click at [251, 217] on link "Gaby VM Campaign - [DATE]" at bounding box center [274, 218] width 117 height 13
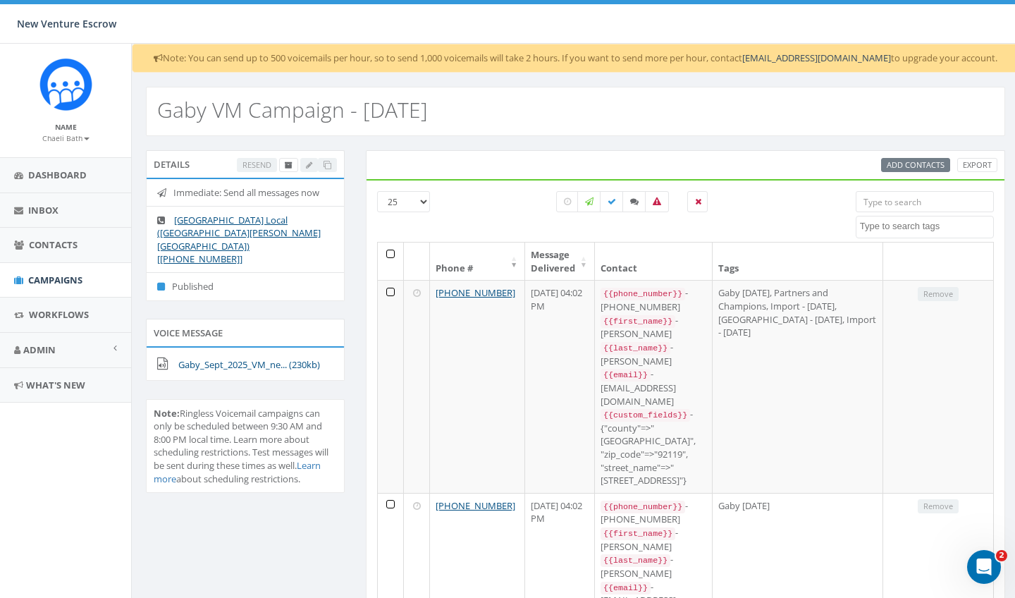
click at [233, 358] on link "Gaby_Sept_2025_VM_ne... (230kb)" at bounding box center [249, 364] width 142 height 13
click at [73, 140] on small "Chaeli Bath" at bounding box center [65, 138] width 47 height 10
click at [54, 274] on span "Campaigns" at bounding box center [55, 280] width 54 height 13
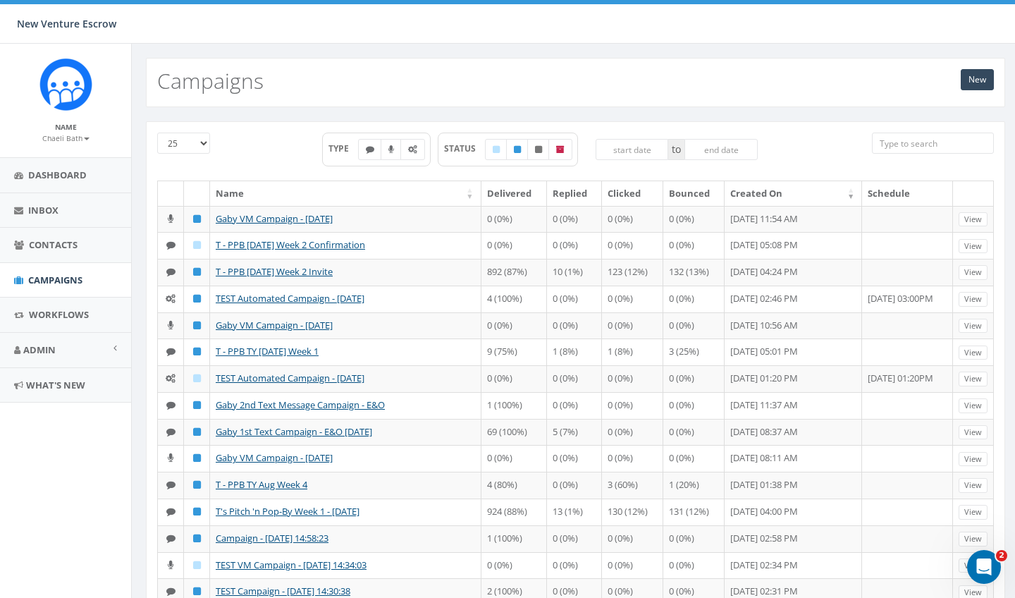
click at [76, 140] on small "Chaeli Bath" at bounding box center [65, 138] width 47 height 10
click at [66, 178] on link "Sign Out" at bounding box center [70, 178] width 111 height 18
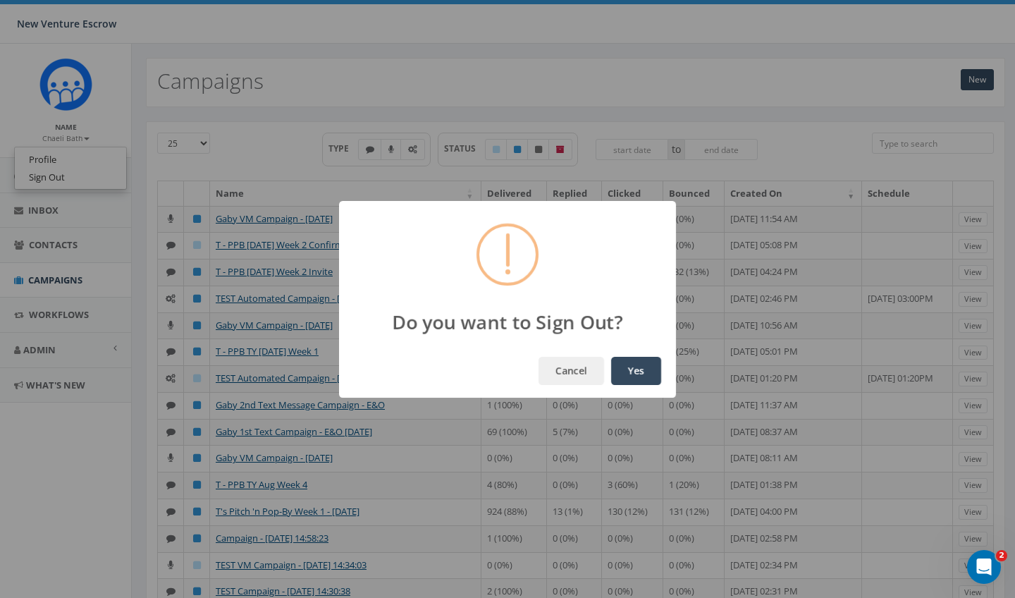
click at [628, 372] on button "Yes" at bounding box center [636, 371] width 50 height 28
